Goal: Information Seeking & Learning: Learn about a topic

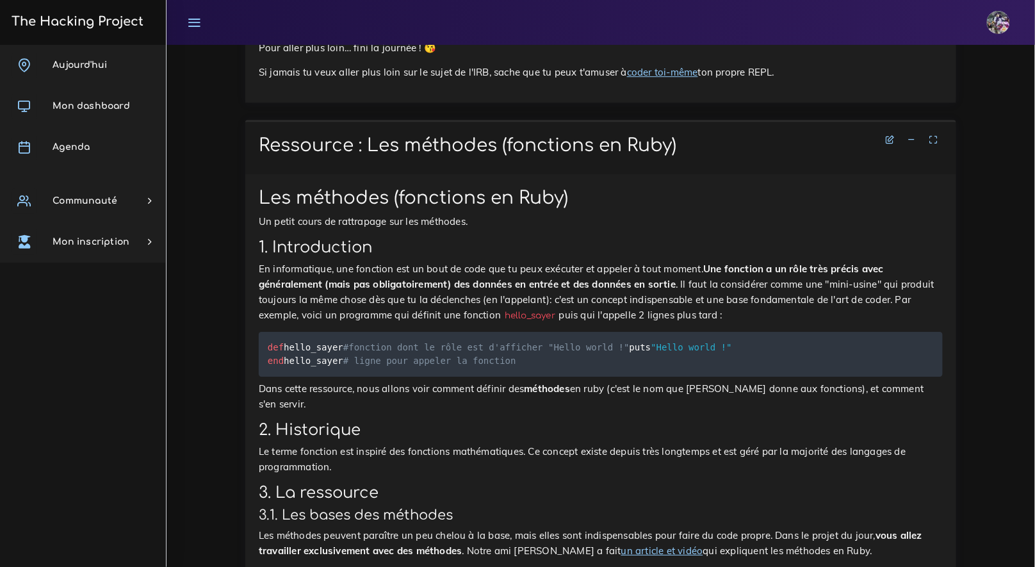
scroll to position [8950, 0]
drag, startPoint x: 261, startPoint y: 247, endPoint x: 355, endPoint y: 256, distance: 94.6
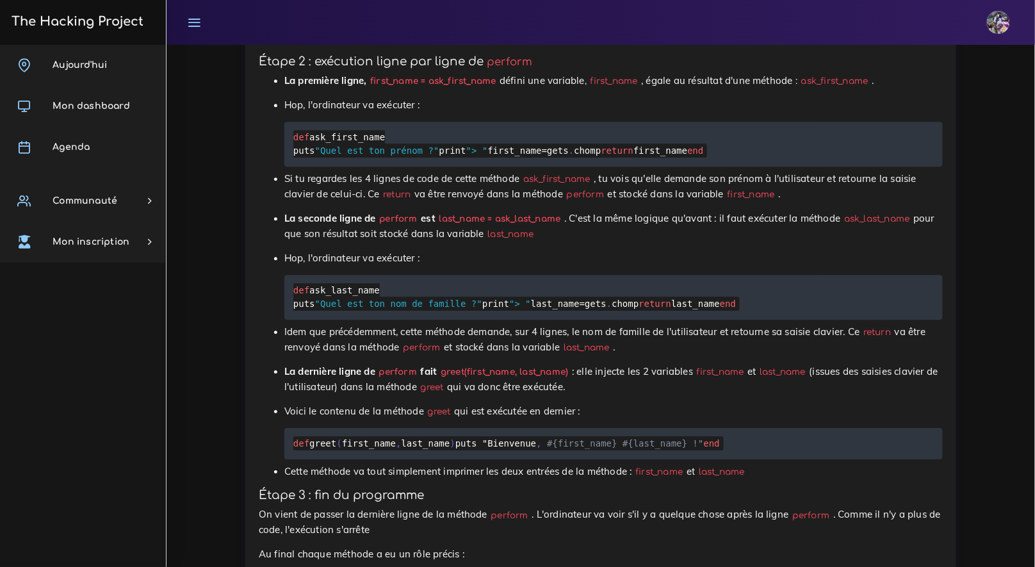
scroll to position [10342, 0]
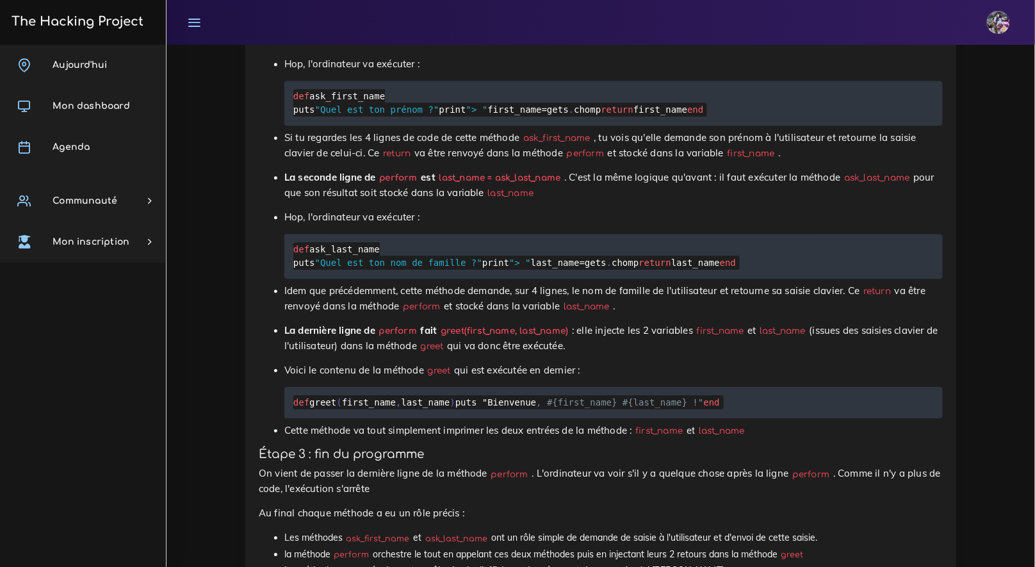
scroll to position [10429, 0]
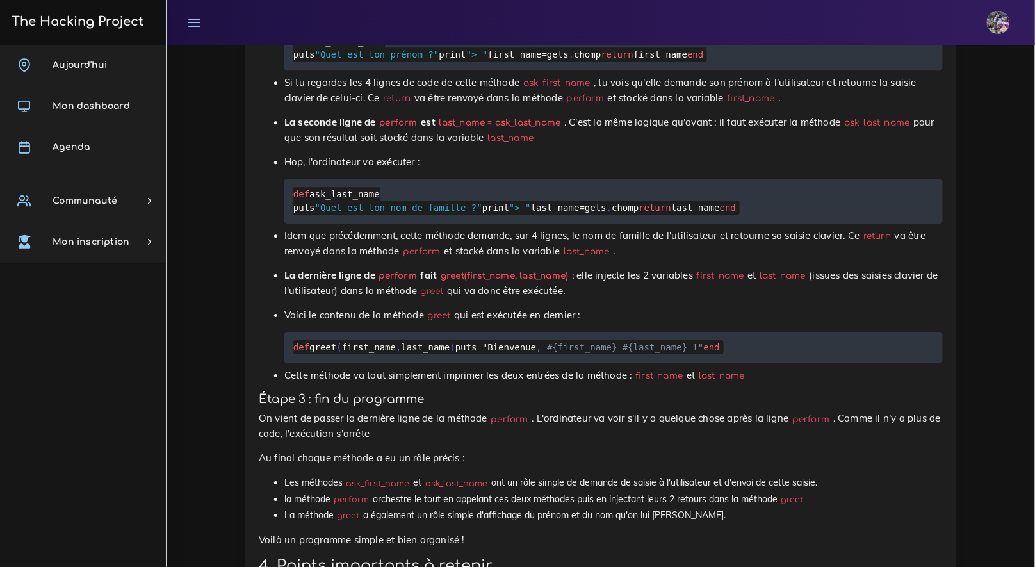
drag, startPoint x: 272, startPoint y: 207, endPoint x: 510, endPoint y: 289, distance: 252.6
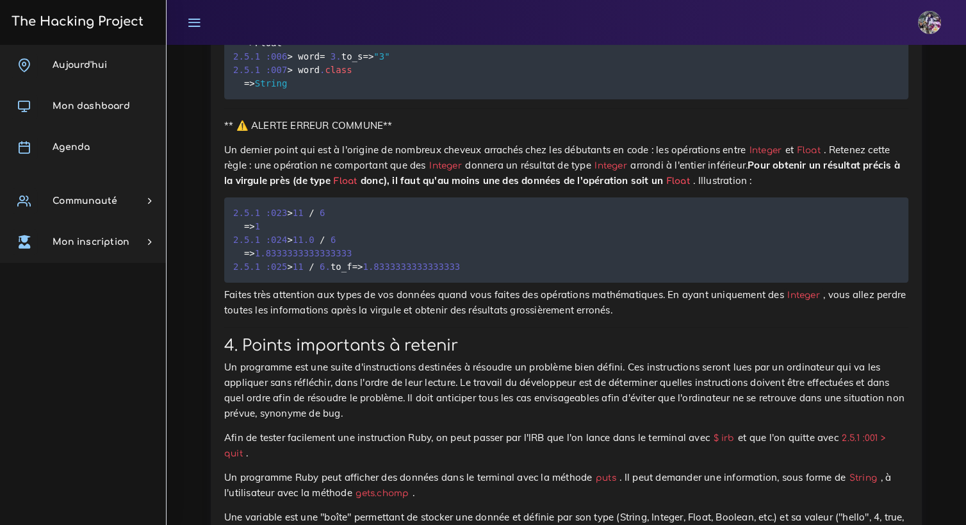
scroll to position [8340, 0]
drag, startPoint x: 302, startPoint y: 302, endPoint x: 379, endPoint y: 398, distance: 122.9
click at [379, 100] on pre "2.5 . 1 : 002 > my_number = "3" . to_i = > 3 2.5 . 1 : 003 > my_number . class …" at bounding box center [566, 30] width 684 height 139
click at [381, 100] on pre "2.5 . 1 : 002 > my_number = "3" . to_i = > 3 2.5 . 1 : 003 > my_number . class …" at bounding box center [566, 30] width 684 height 139
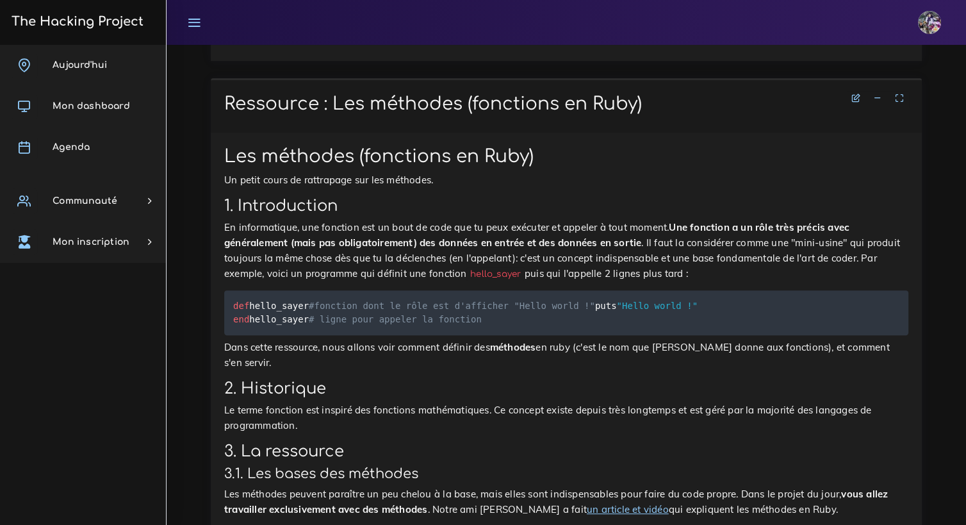
scroll to position [8996, 0]
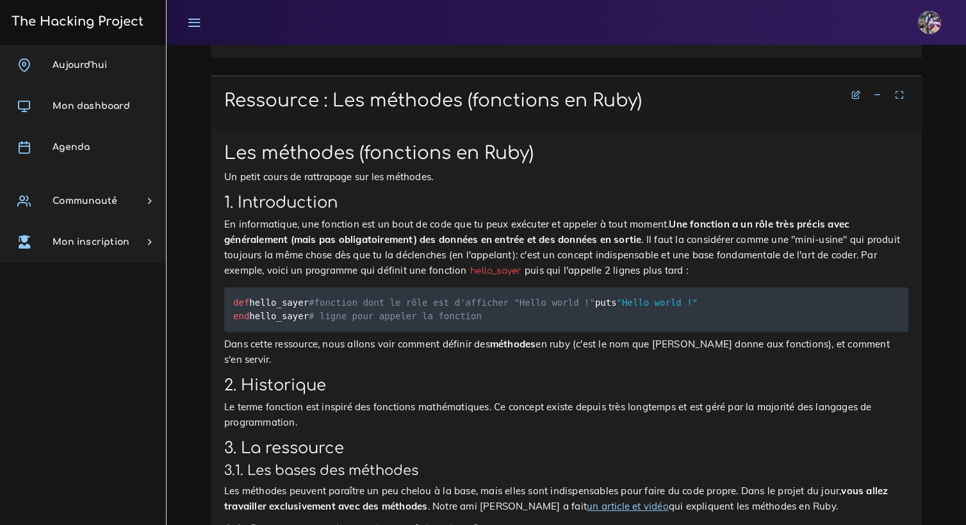
click at [639, 33] on link "coder toi-même" at bounding box center [627, 27] width 71 height 12
drag, startPoint x: 240, startPoint y: 413, endPoint x: 498, endPoint y: 414, distance: 257.5
click at [498, 35] on p "Si jamais tu veux aller plus loin sur le sujet de l'IRB, sache que tu peux t'am…" at bounding box center [566, 27] width 684 height 15
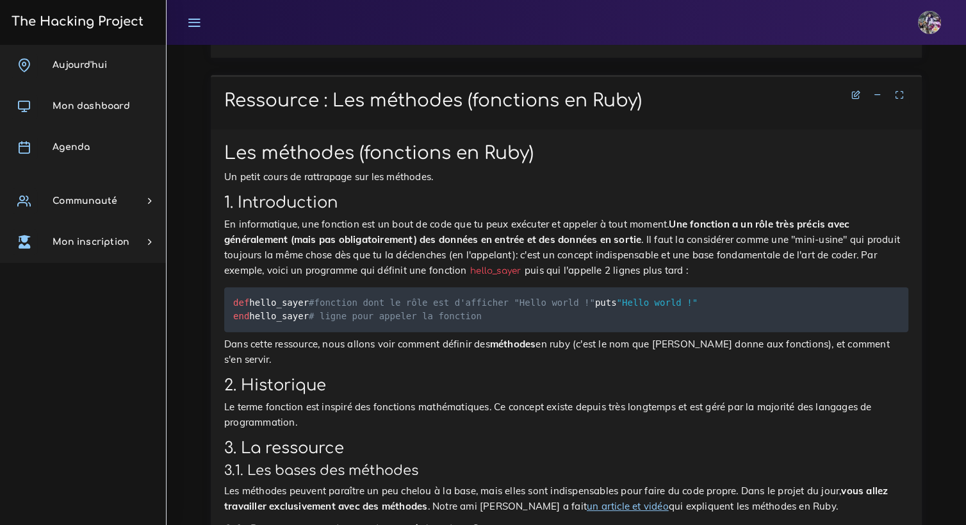
click at [498, 35] on p "Si jamais tu veux aller plus loin sur le sujet de l'IRB, sache que tu peux t'am…" at bounding box center [566, 27] width 684 height 15
click at [507, 35] on p "Si jamais tu veux aller plus loin sur le sujet de l'IRB, sache que tu peux t'am…" at bounding box center [566, 27] width 684 height 15
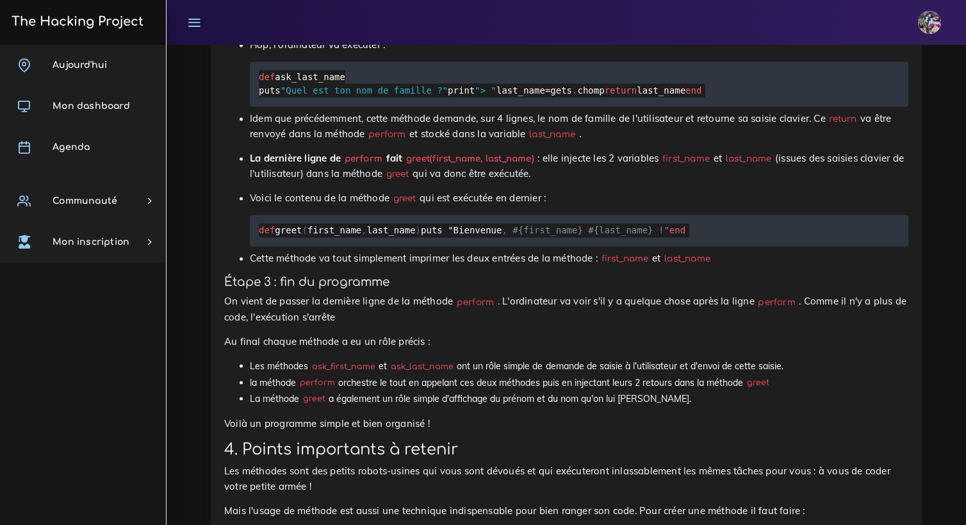
scroll to position [10560, 0]
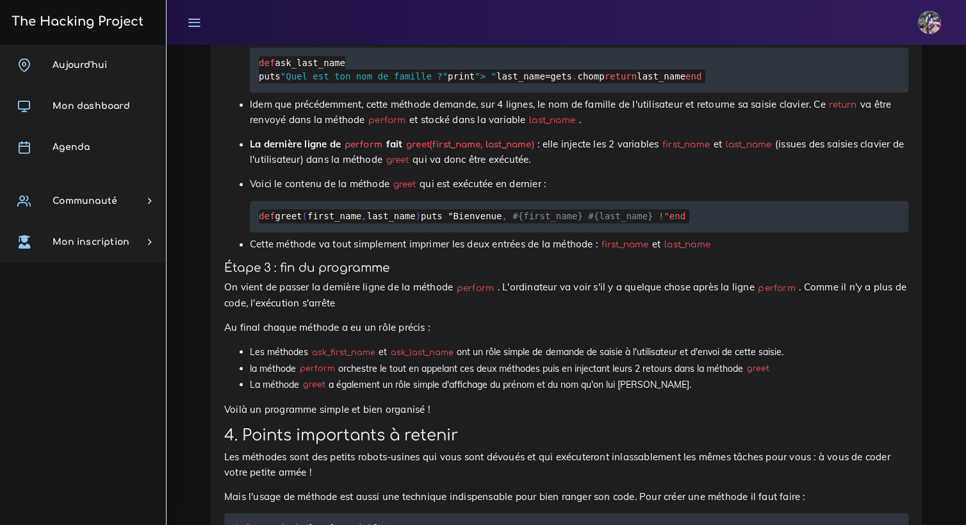
drag, startPoint x: 399, startPoint y: 286, endPoint x: 406, endPoint y: 286, distance: 7.0
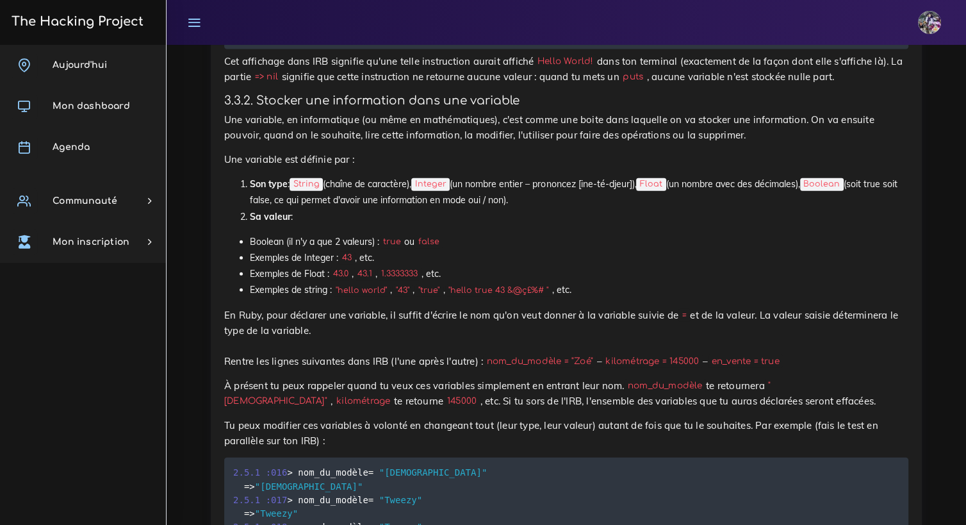
scroll to position [6716, 0]
